Goal: Communication & Community: Share content

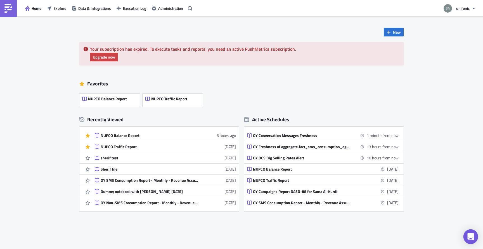
click at [468, 236] on icon "Open Intercom Messenger" at bounding box center [470, 236] width 7 height 7
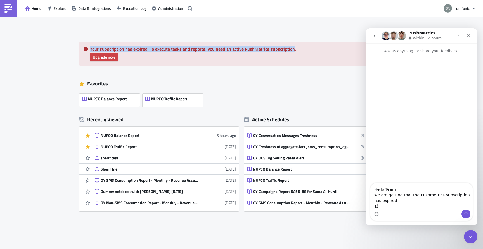
drag, startPoint x: 289, startPoint y: 50, endPoint x: 90, endPoint y: 52, distance: 199.4
click at [90, 51] on h5 "Your subscription has expired. To execute tasks and reports, you need an active…" at bounding box center [245, 49] width 310 height 4
drag, startPoint x: 90, startPoint y: 50, endPoint x: 292, endPoint y: 48, distance: 201.6
click at [292, 48] on h5 "Your subscription has expired. To execute tasks and reports, you need an active…" at bounding box center [245, 49] width 310 height 4
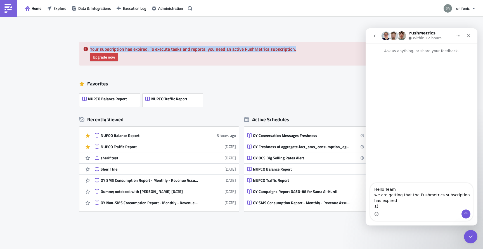
copy h5 "Your subscription has expired. To execute tasks and reports, you need an active…"
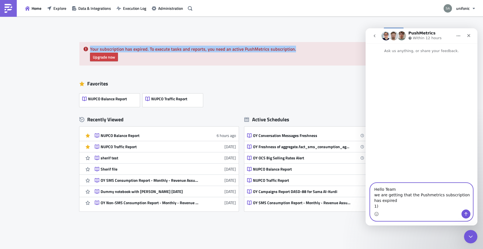
click at [388, 207] on textarea "Hello Team we are getting that the Pushmetrics subscription has expired 1)" at bounding box center [422, 196] width 102 height 26
click at [394, 201] on textarea "Hello Team we are getting that the Pushmetrics subscription has expired 1)" at bounding box center [422, 196] width 102 height 26
paste textarea "Your subscription has expired. To execute tasks and reports, you need an active…"
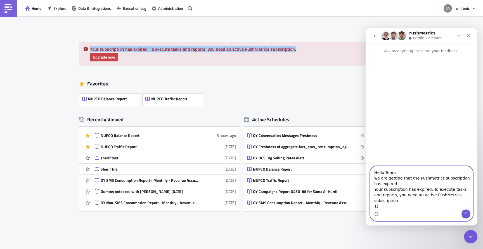
click at [394, 207] on textarea "Hello Team we are getting that the Pushmetrics subscription has expired Your su…" at bounding box center [422, 187] width 102 height 43
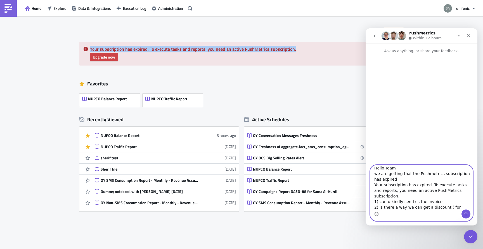
scroll to position [9, 0]
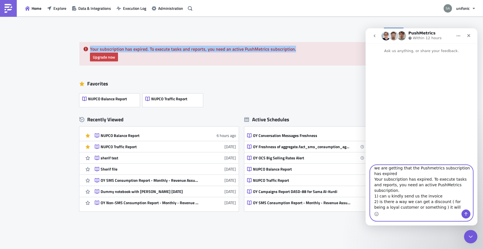
type textarea "Hello Team we are getting that the Pushmetrics subscription has expired Your su…"
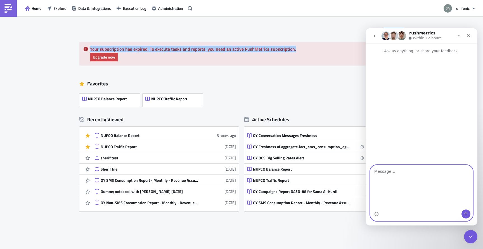
scroll to position [0, 0]
